Goal: Information Seeking & Learning: Learn about a topic

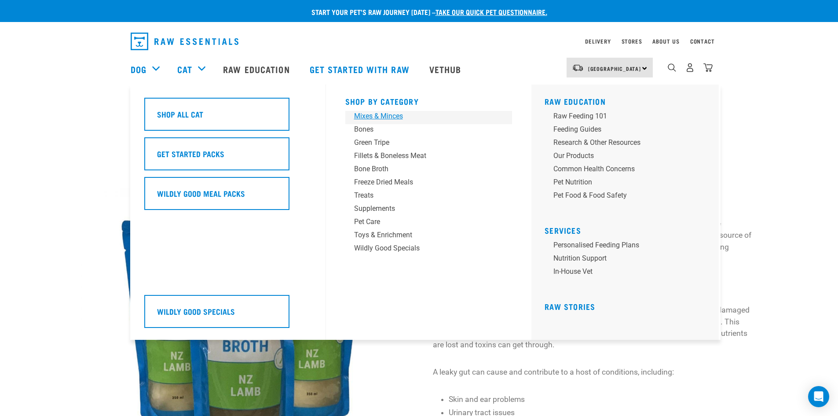
click at [371, 114] on div "Mixes & Minces" at bounding box center [422, 116] width 137 height 11
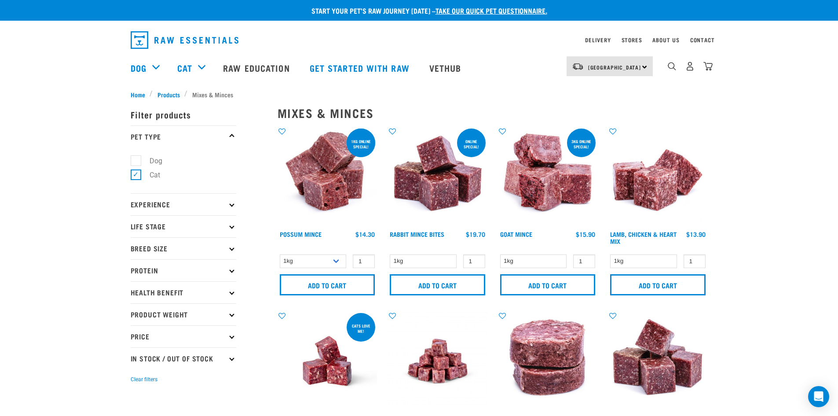
scroll to position [1, 0]
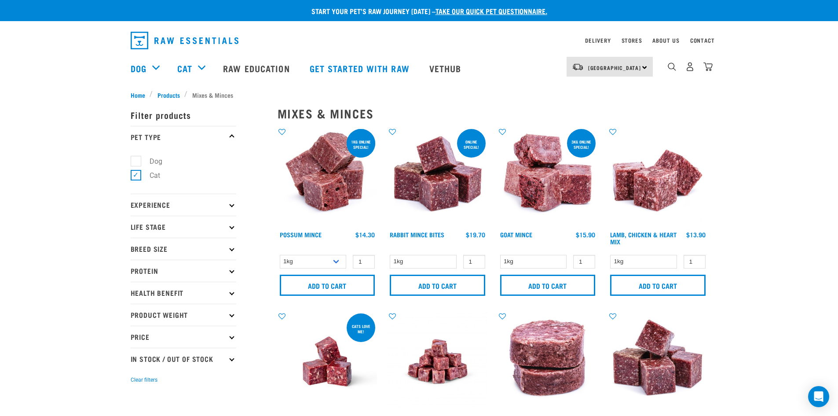
click at [190, 266] on p "Protein" at bounding box center [184, 270] width 106 height 22
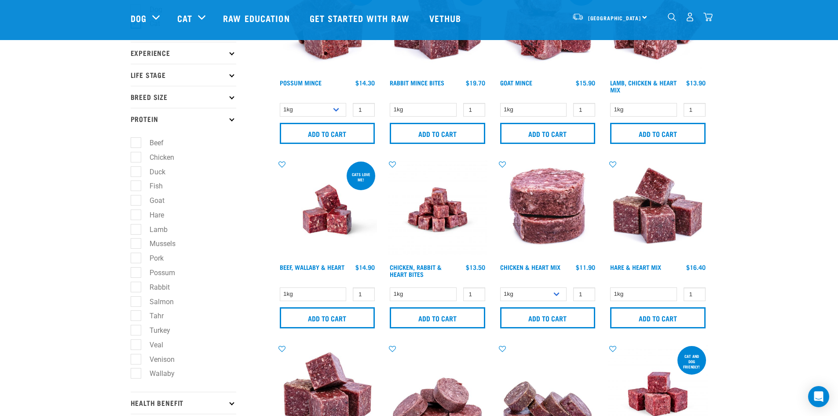
scroll to position [88, 0]
click at [138, 285] on label "Rabbit" at bounding box center [154, 286] width 38 height 11
click at [136, 285] on input "Rabbit" at bounding box center [134, 285] width 6 height 6
checkbox input "true"
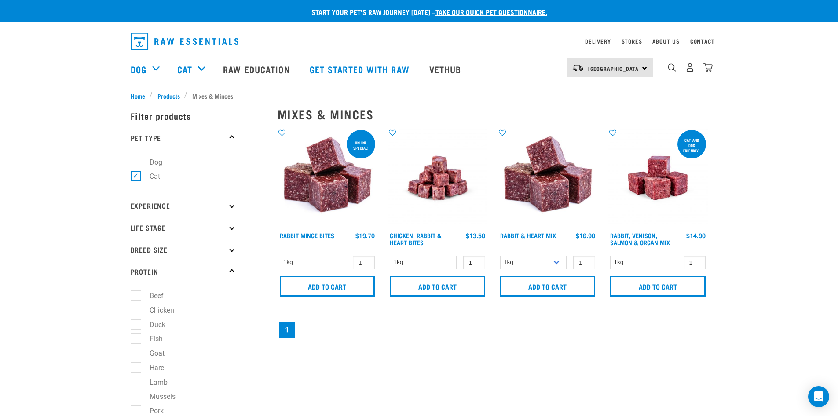
click at [527, 230] on div "Rabbit & Heart Mix 1 0 100 0 100 Add to cart" at bounding box center [547, 215] width 110 height 184
click at [531, 233] on link "Rabbit & Heart Mix" at bounding box center [528, 234] width 56 height 3
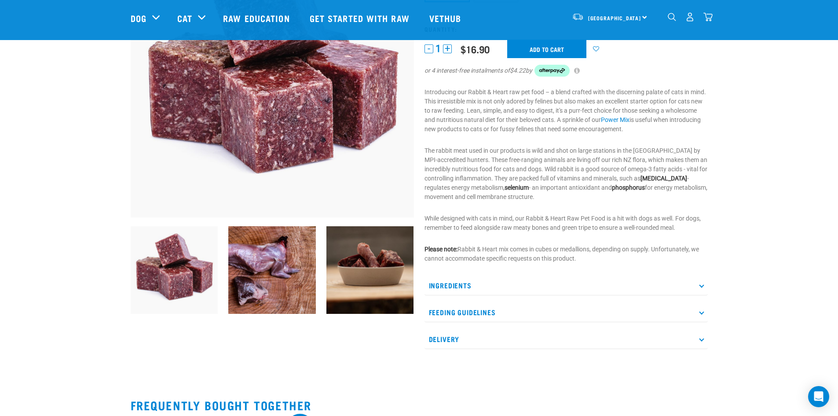
scroll to position [131, 0]
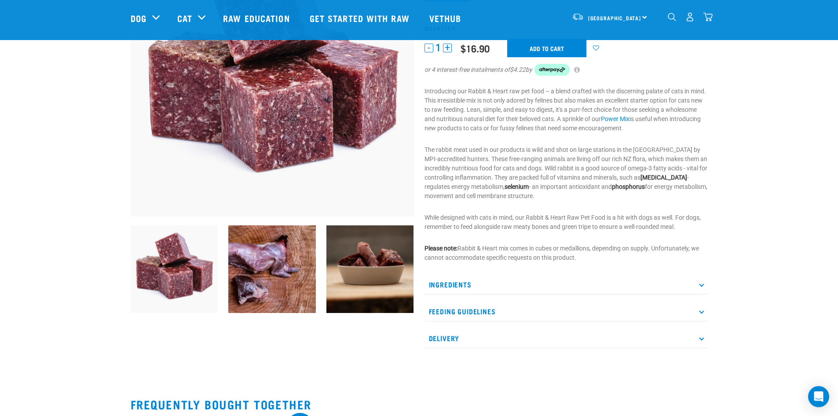
click at [693, 284] on p "Ingredients" at bounding box center [565, 284] width 283 height 20
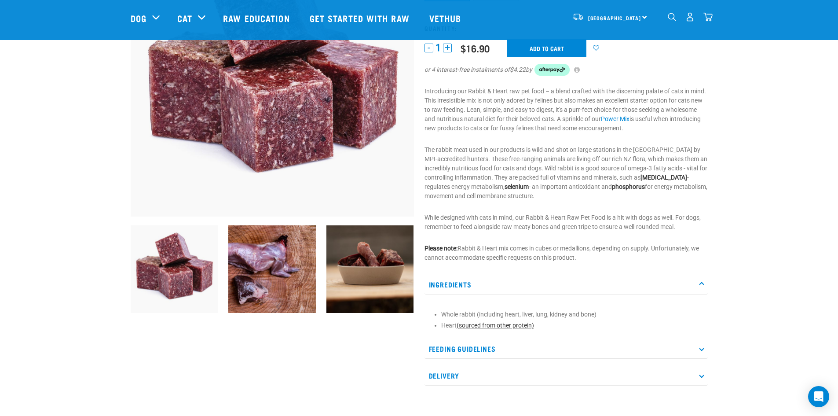
click at [521, 325] on link "(sourced from other protein)" at bounding box center [494, 324] width 77 height 7
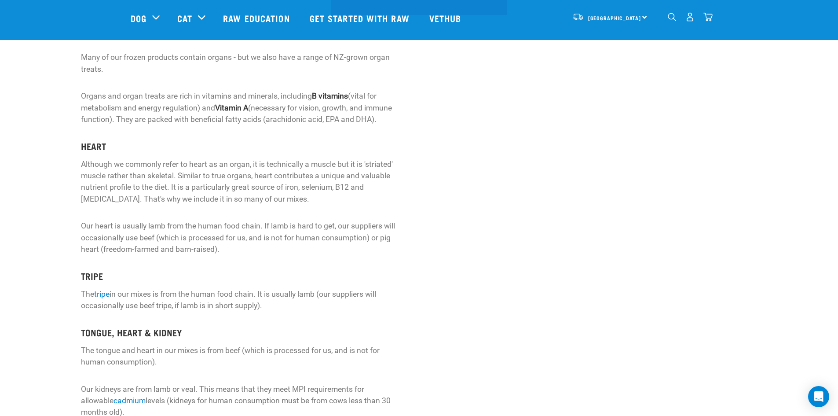
scroll to position [264, 0]
